Goal: Complete application form

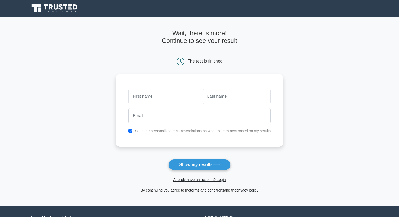
click at [160, 92] on input "text" at bounding box center [162, 96] width 68 height 15
click at [156, 91] on input "text" at bounding box center [162, 94] width 68 height 15
click at [179, 96] on input "text" at bounding box center [162, 94] width 68 height 15
click at [149, 95] on input "text" at bounding box center [162, 94] width 68 height 15
drag, startPoint x: 161, startPoint y: 95, endPoint x: 116, endPoint y: 96, distance: 46.0
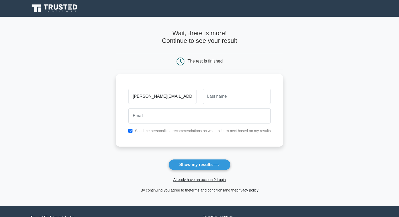
click at [116, 96] on main "Wait, there is more! Continue to see your result The test is finished and the" at bounding box center [199, 111] width 399 height 189
type input "[PERSON_NAME][EMAIL_ADDRESS][DOMAIN_NAME]"
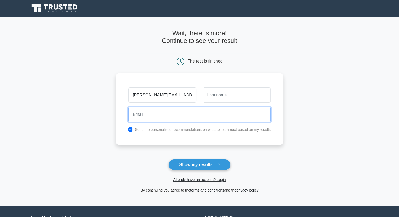
click at [146, 115] on input "email" at bounding box center [199, 114] width 143 height 15
paste input "[PERSON_NAME][EMAIL_ADDRESS][DOMAIN_NAME]"
type input "[PERSON_NAME][EMAIL_ADDRESS][DOMAIN_NAME]"
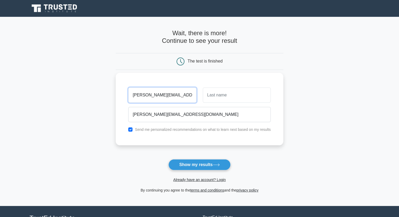
click at [151, 98] on input "[PERSON_NAME][EMAIL_ADDRESS][DOMAIN_NAME]" at bounding box center [162, 94] width 68 height 15
type input "[PERSON_NAME]"
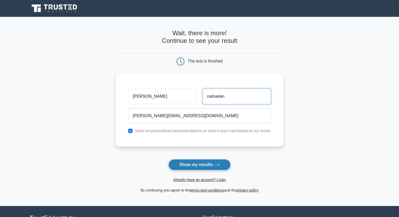
type input "nahuelan"
click at [188, 165] on button "Show my results" at bounding box center [200, 164] width 62 height 11
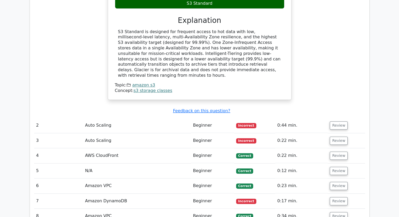
scroll to position [578, 0]
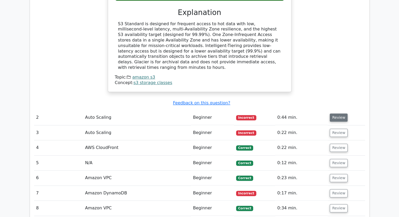
click at [334, 113] on button "Review" at bounding box center [339, 117] width 18 height 8
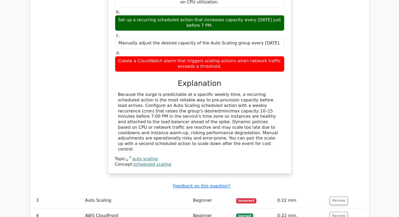
scroll to position [840, 0]
